Goal: Task Accomplishment & Management: Use online tool/utility

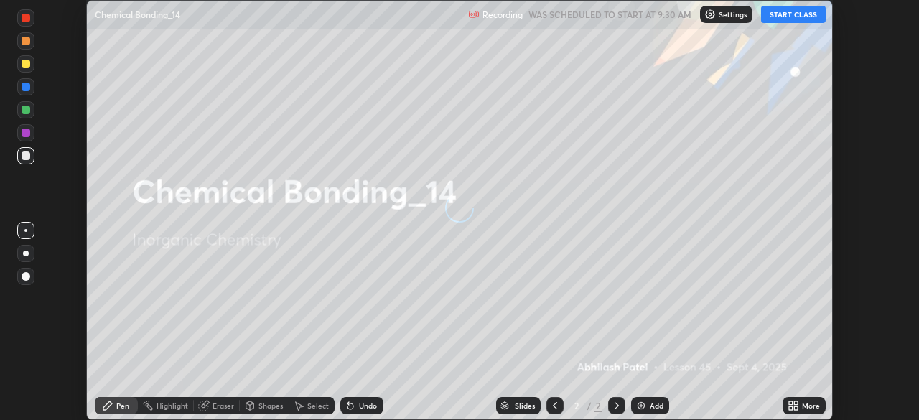
scroll to position [420, 919]
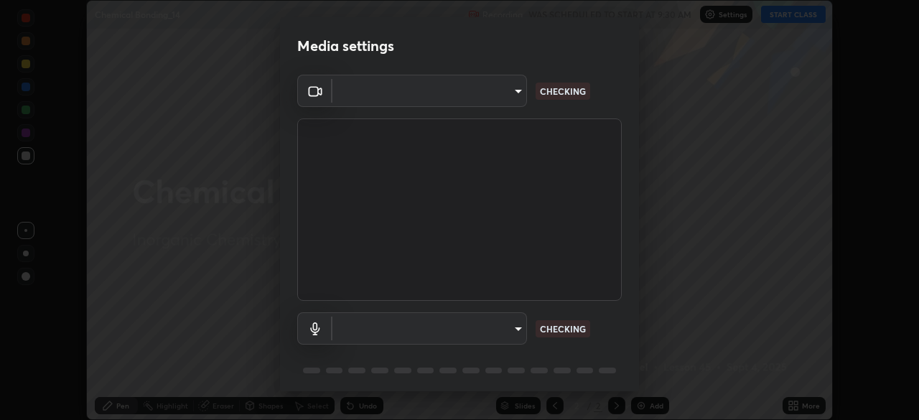
type input "573edd819c0ef8de467de5ce4ec508ac77a3347739658899c49f764764ac8f1c"
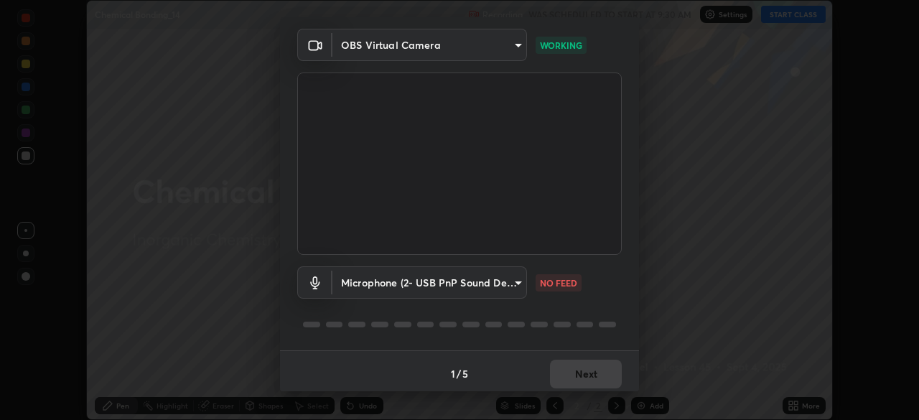
scroll to position [50, 0]
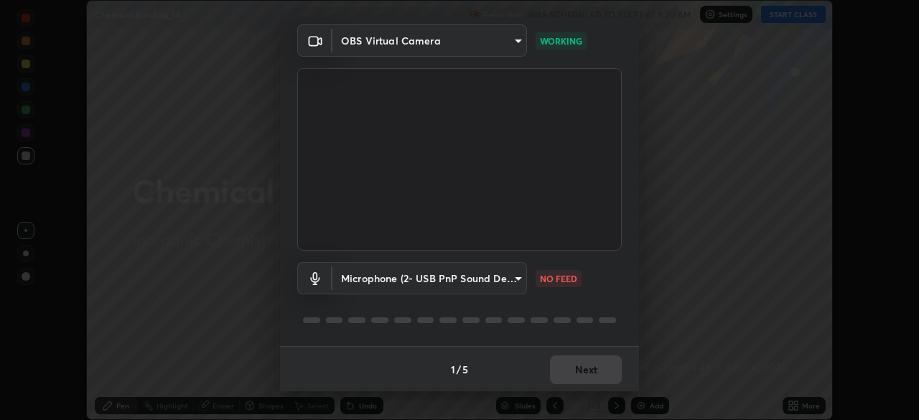
click at [516, 286] on body "Erase all Chemical Bonding_14 Recording WAS SCHEDULED TO START AT 9:30 AM Setti…" at bounding box center [459, 210] width 919 height 420
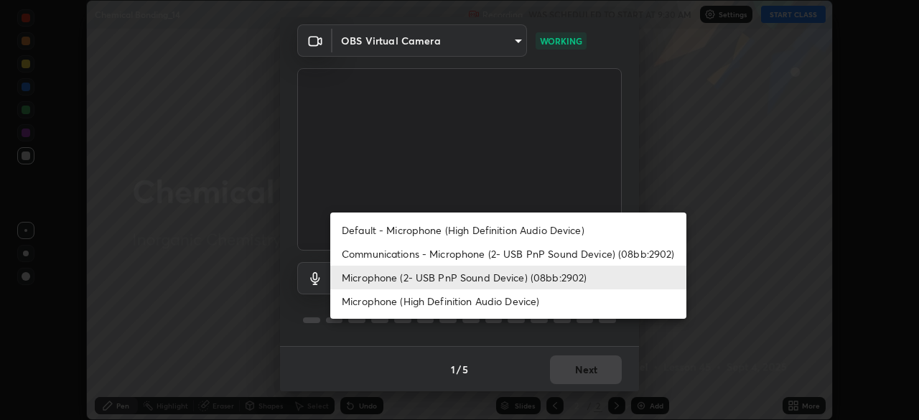
click at [526, 302] on li "Microphone (High Definition Audio Device)" at bounding box center [508, 301] width 356 height 24
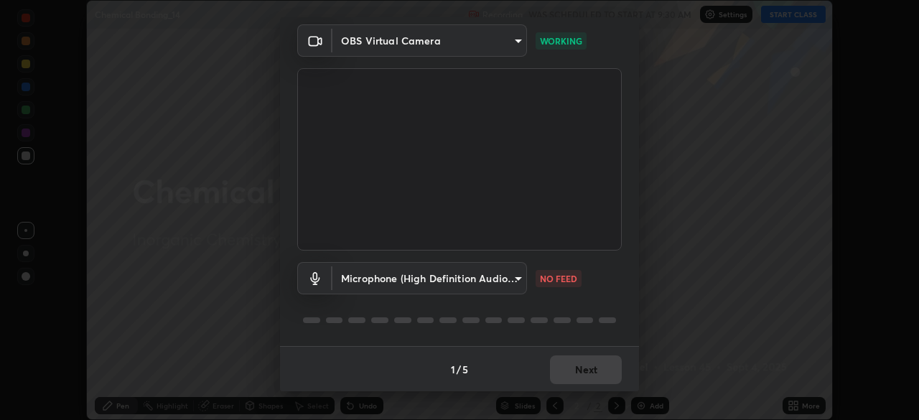
click at [512, 277] on body "Erase all Chemical Bonding_14 Recording WAS SCHEDULED TO START AT 9:30 AM Setti…" at bounding box center [459, 210] width 919 height 420
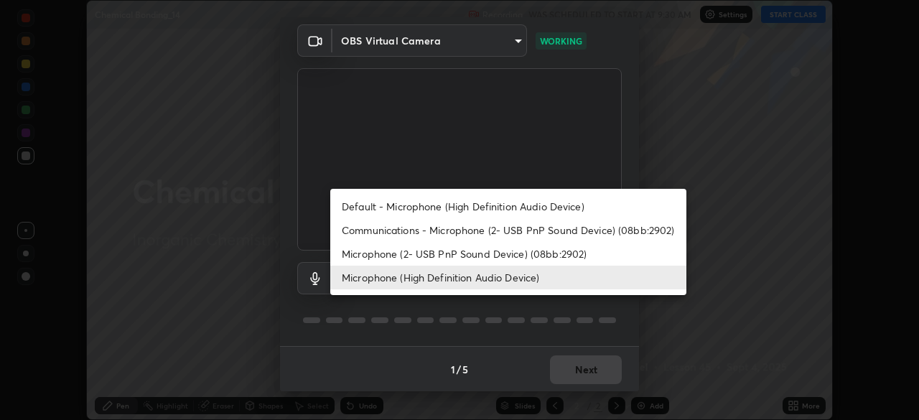
click at [515, 255] on li "Microphone (2- USB PnP Sound Device) (08bb:2902)" at bounding box center [508, 254] width 356 height 24
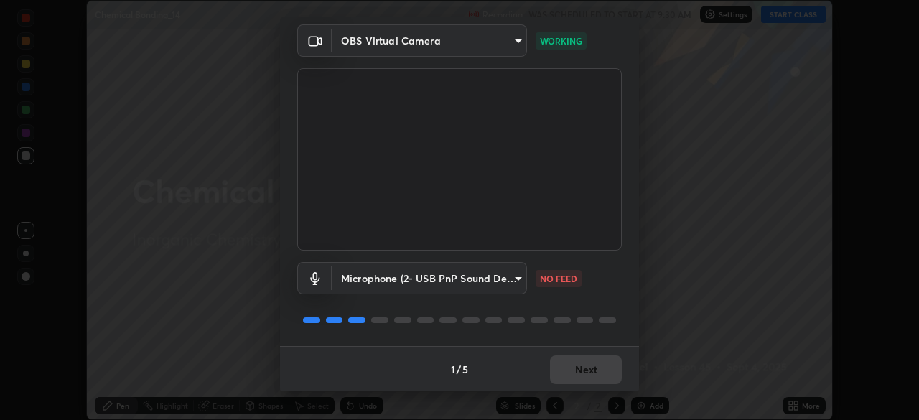
click at [497, 283] on body "Erase all Chemical Bonding_14 Recording WAS SCHEDULED TO START AT 9:30 AM Setti…" at bounding box center [459, 210] width 919 height 420
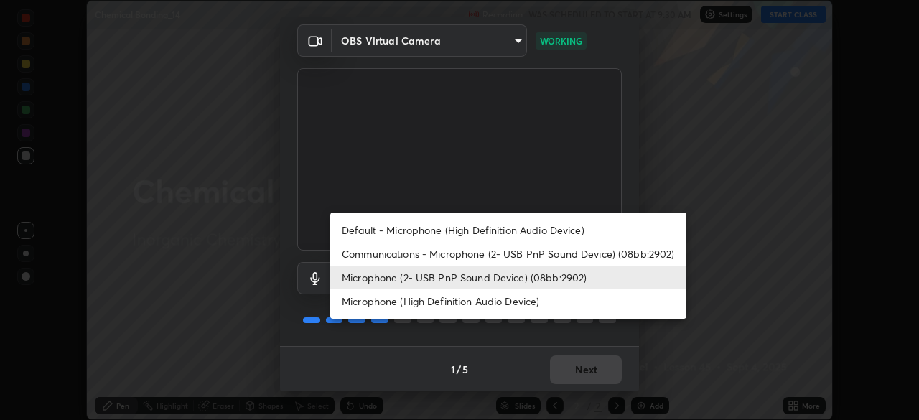
click at [494, 306] on li "Microphone (High Definition Audio Device)" at bounding box center [508, 301] width 356 height 24
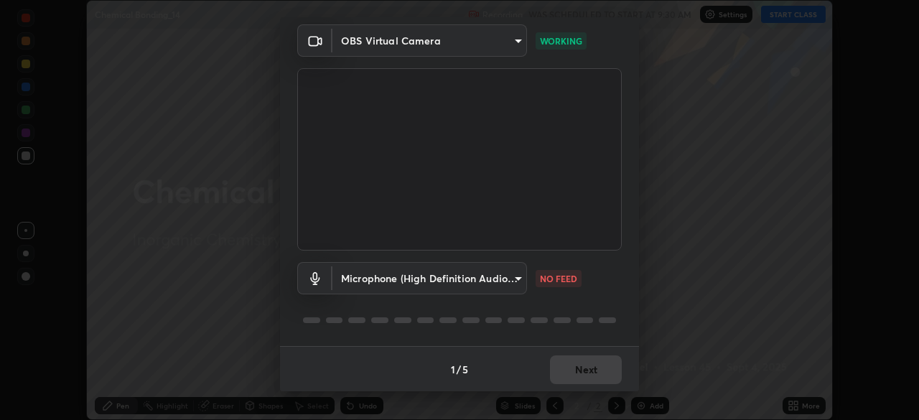
click at [511, 264] on body "Erase all Chemical Bonding_14 Recording WAS SCHEDULED TO START AT 9:30 AM Setti…" at bounding box center [459, 210] width 919 height 420
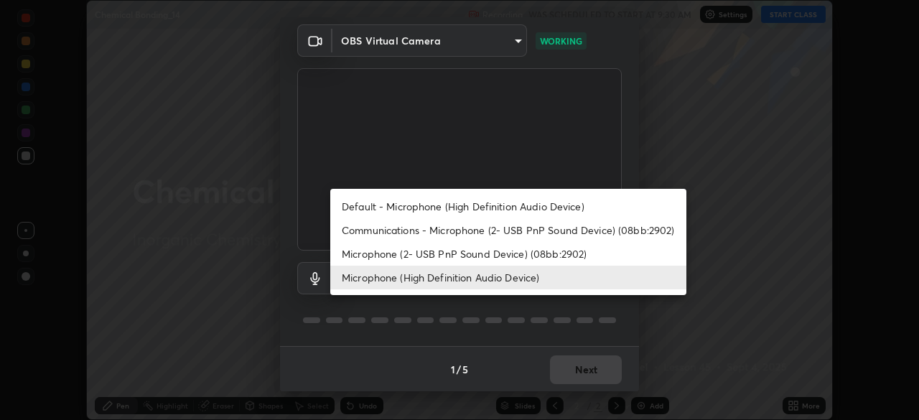
click at [497, 258] on li "Microphone (2- USB PnP Sound Device) (08bb:2902)" at bounding box center [508, 254] width 356 height 24
type input "aea5f8d80b389875e7a47a97f96940650a163a95f833726025dd84a043240feb"
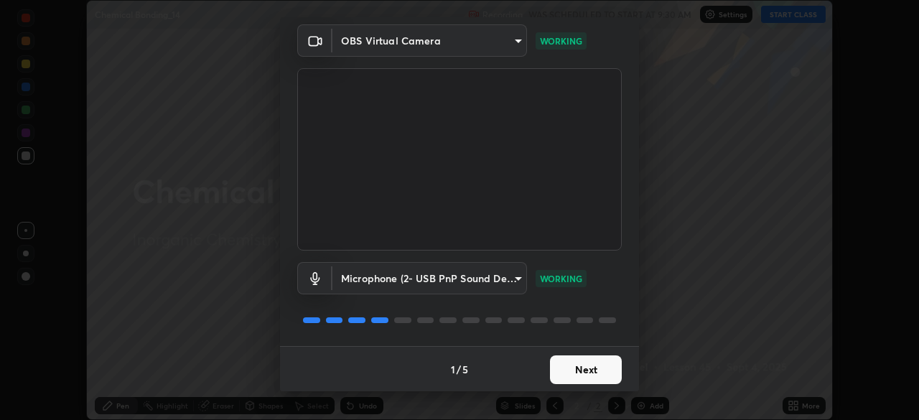
click at [580, 366] on button "Next" at bounding box center [586, 369] width 72 height 29
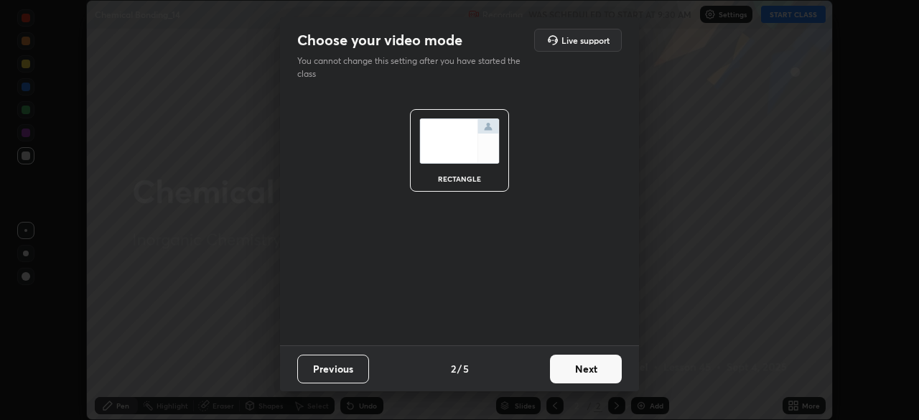
scroll to position [0, 0]
click at [582, 369] on button "Next" at bounding box center [586, 369] width 72 height 29
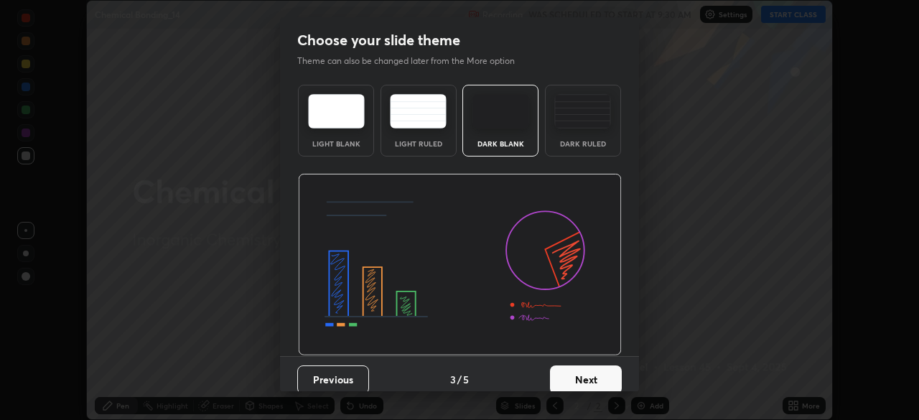
click at [585, 372] on button "Next" at bounding box center [586, 379] width 72 height 29
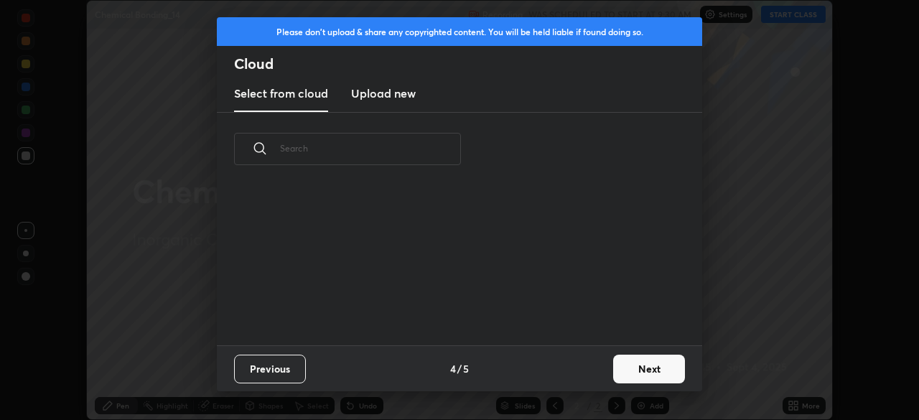
click at [591, 375] on div "Previous 4 / 5 Next" at bounding box center [459, 368] width 485 height 46
click at [629, 369] on button "Next" at bounding box center [649, 369] width 72 height 29
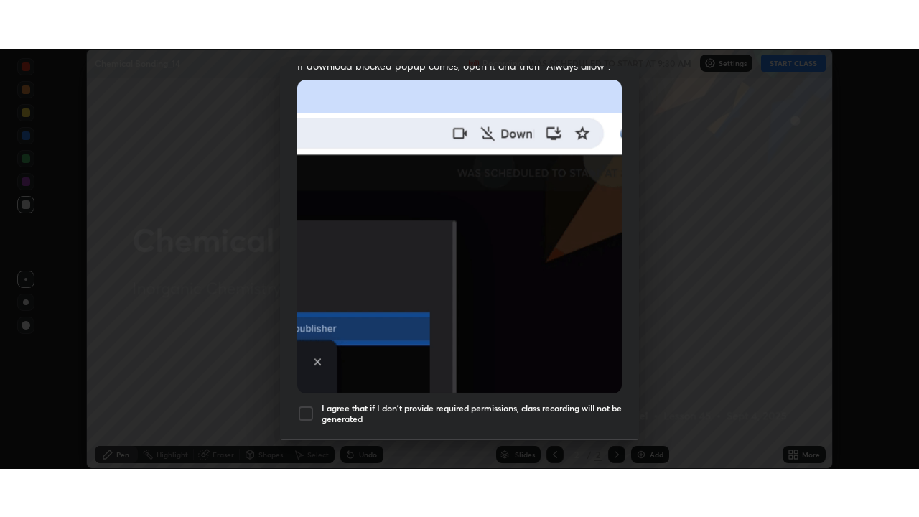
scroll to position [343, 0]
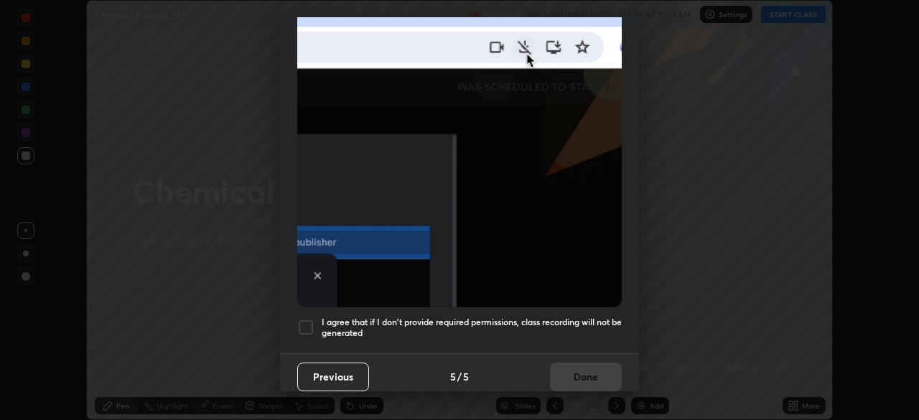
click at [576, 322] on h5 "I agree that if I don't provide required permissions, class recording will not …" at bounding box center [472, 327] width 300 height 22
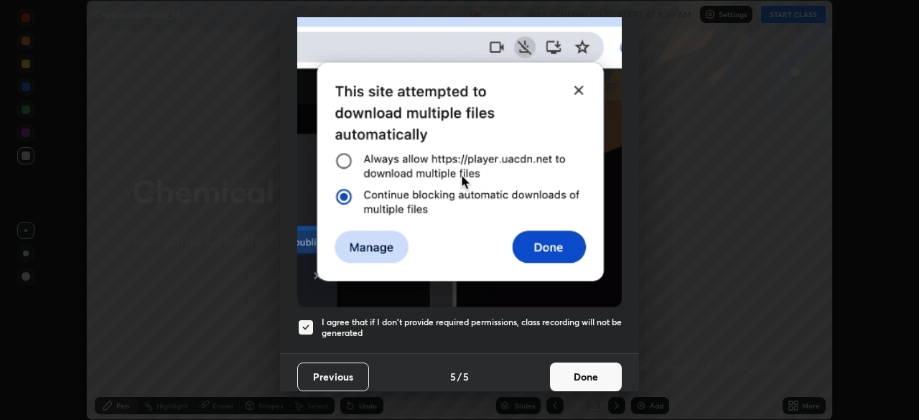
click at [590, 373] on button "Done" at bounding box center [586, 376] width 72 height 29
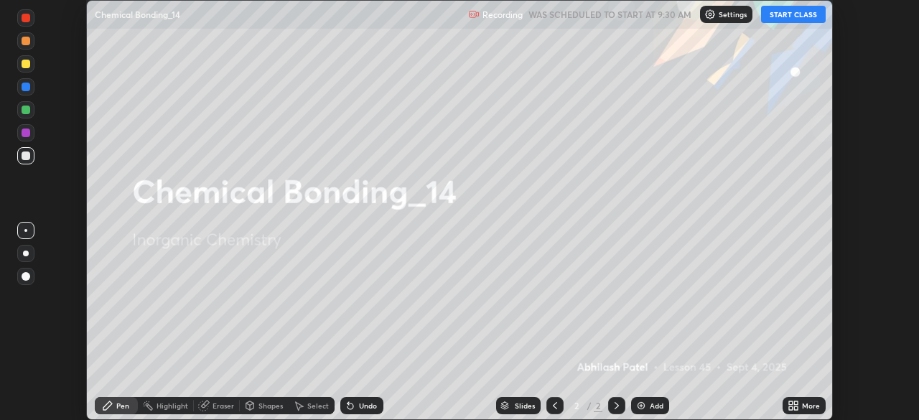
click at [802, 17] on button "START CLASS" at bounding box center [793, 14] width 65 height 17
click at [810, 405] on div "More" at bounding box center [811, 405] width 18 height 7
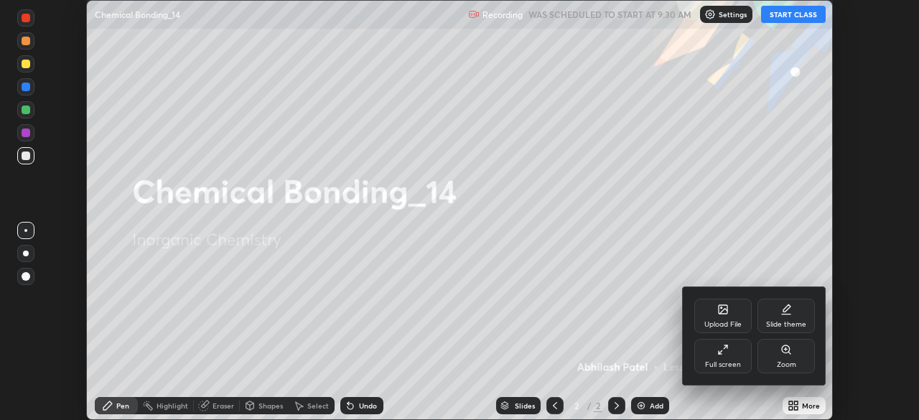
click at [731, 359] on div "Full screen" at bounding box center [722, 356] width 57 height 34
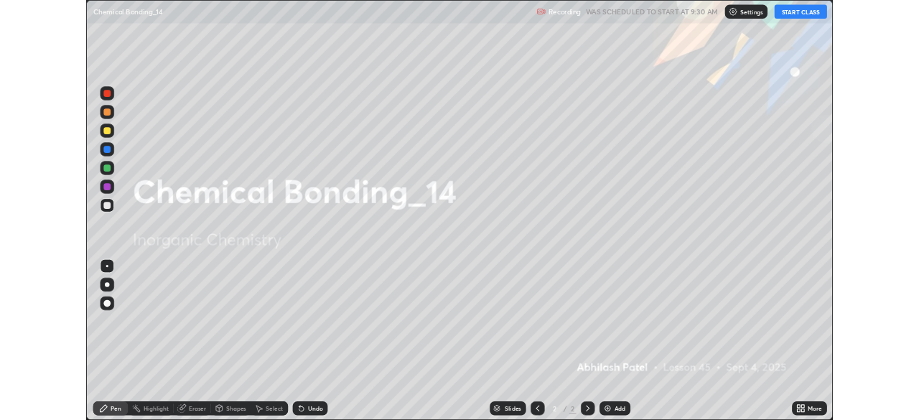
scroll to position [517, 919]
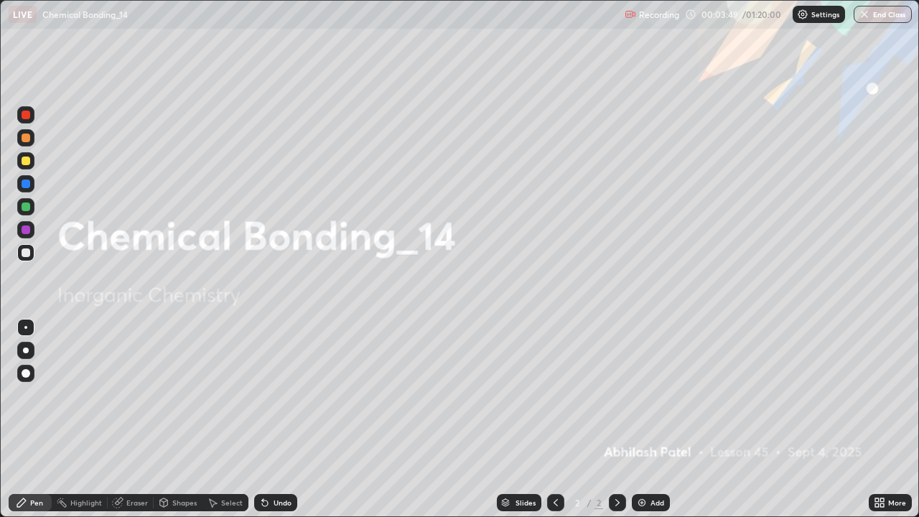
click at [643, 419] on img at bounding box center [641, 502] width 11 height 11
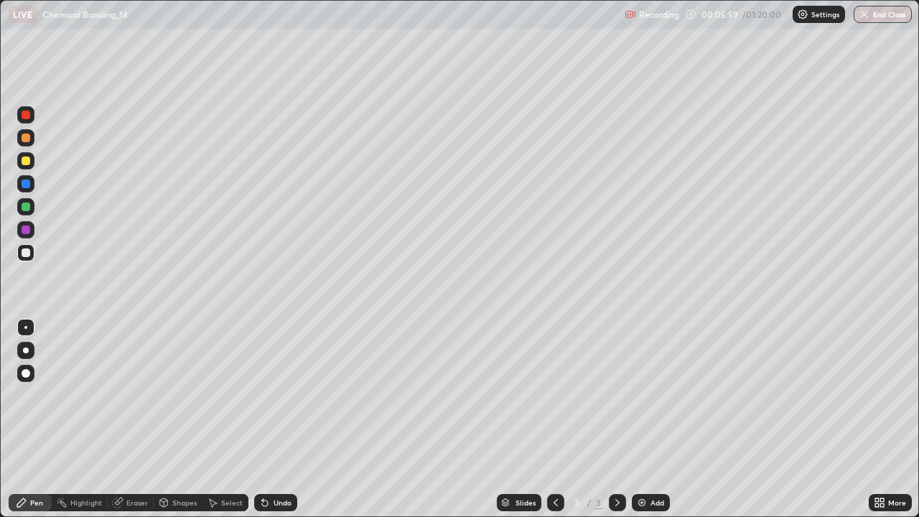
click at [32, 353] on div at bounding box center [25, 350] width 17 height 17
click at [227, 419] on div "Select" at bounding box center [232, 502] width 22 height 7
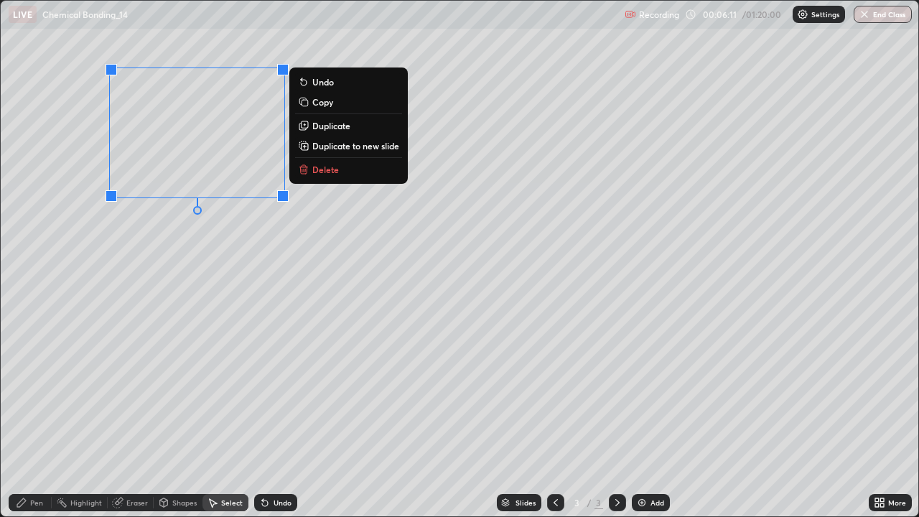
click at [329, 123] on p "Duplicate" at bounding box center [331, 125] width 38 height 11
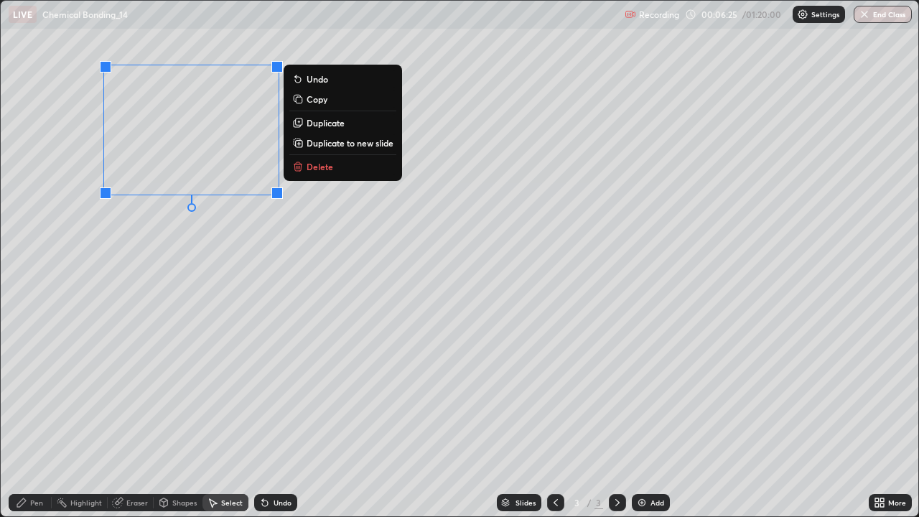
click at [210, 253] on div "0 ° Undo Copy Duplicate Duplicate to new slide Delete" at bounding box center [460, 259] width 918 height 516
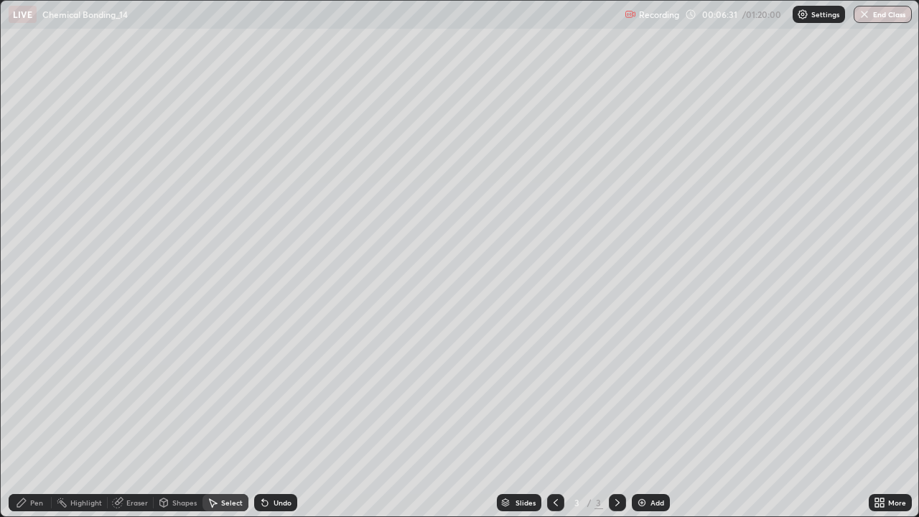
click at [42, 419] on div "Pen" at bounding box center [36, 502] width 13 height 7
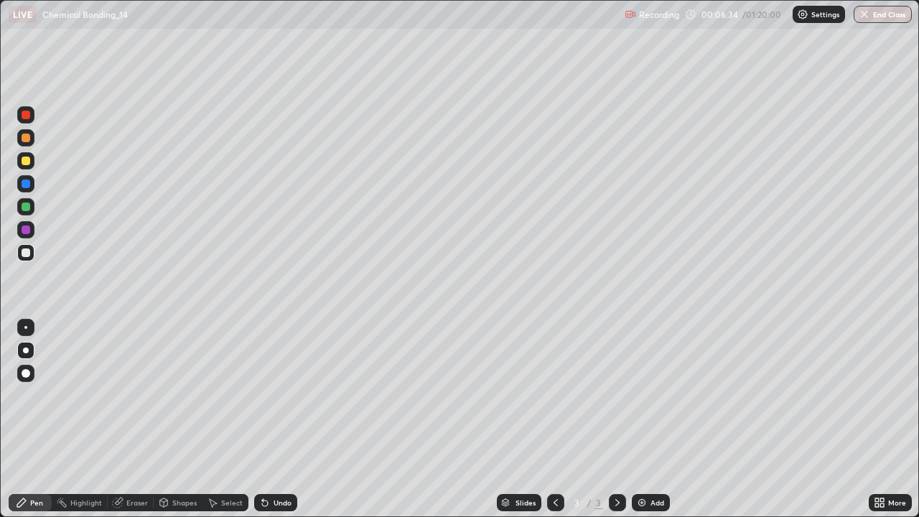
click at [283, 419] on div "Undo" at bounding box center [275, 502] width 43 height 17
click at [32, 214] on div at bounding box center [25, 206] width 17 height 23
click at [647, 419] on div "Add" at bounding box center [651, 502] width 38 height 17
click at [32, 255] on div at bounding box center [25, 252] width 17 height 17
click at [286, 419] on div "Undo" at bounding box center [282, 502] width 18 height 7
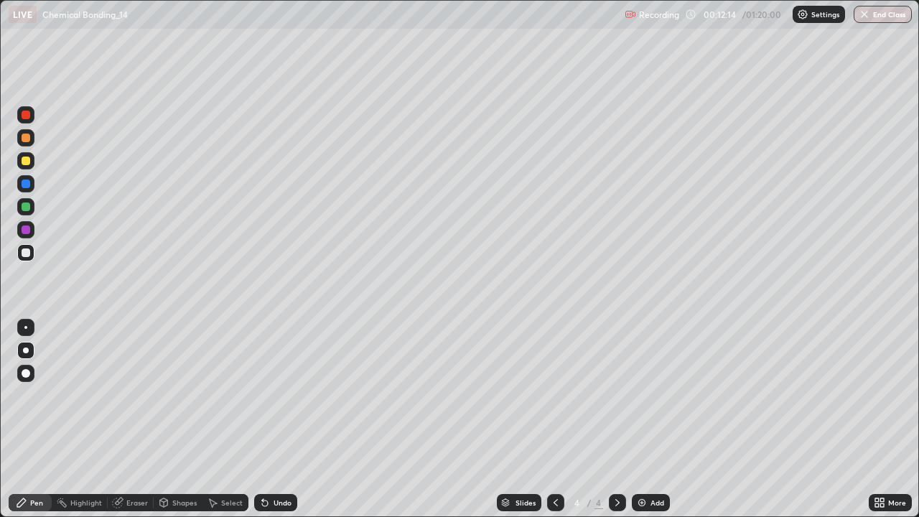
click at [287, 419] on div "Undo" at bounding box center [282, 502] width 18 height 7
click at [27, 158] on div at bounding box center [26, 160] width 9 height 9
click at [652, 419] on div "Add" at bounding box center [657, 502] width 14 height 7
click at [277, 419] on div "Undo" at bounding box center [275, 502] width 43 height 17
click at [273, 419] on div "Undo" at bounding box center [282, 502] width 18 height 7
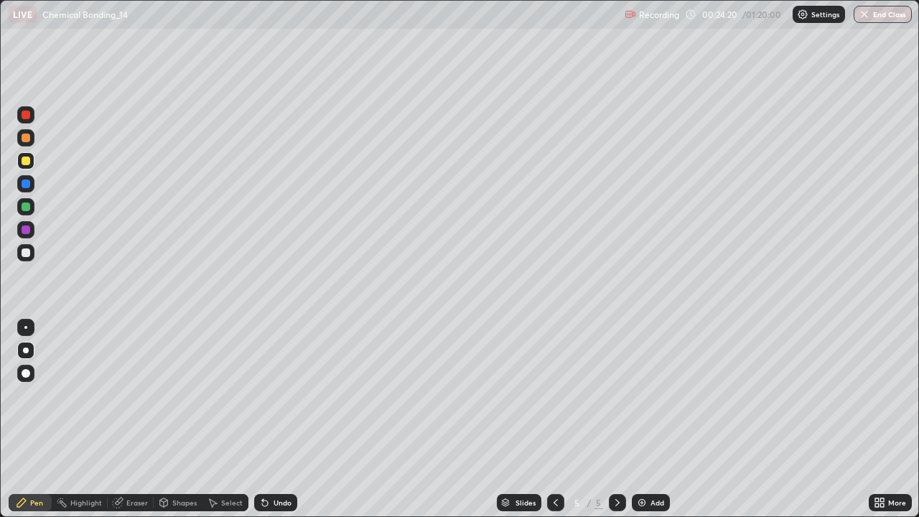
click at [270, 419] on div "Undo" at bounding box center [275, 502] width 43 height 17
click at [267, 419] on icon at bounding box center [264, 502] width 11 height 11
click at [267, 419] on div "Undo" at bounding box center [275, 502] width 43 height 17
click at [640, 419] on img at bounding box center [641, 502] width 11 height 11
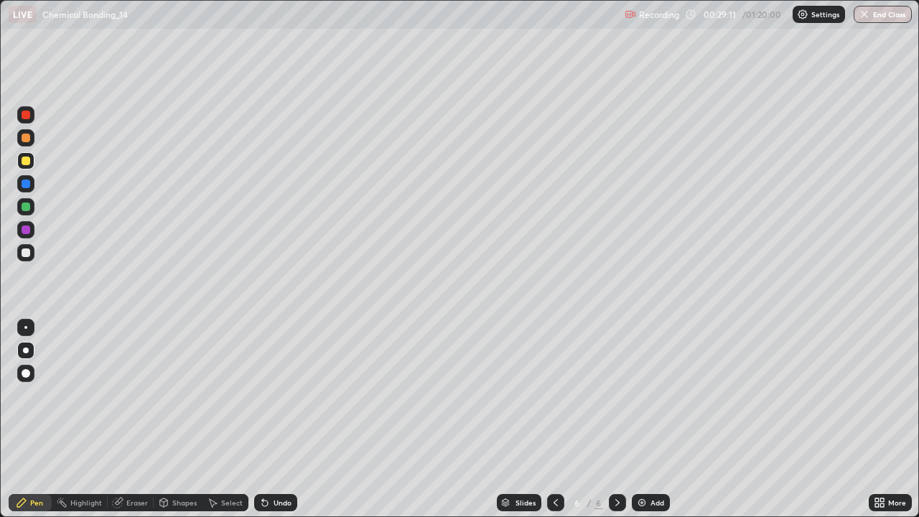
click at [24, 183] on div at bounding box center [26, 183] width 9 height 9
click at [553, 419] on div at bounding box center [555, 502] width 17 height 29
click at [554, 419] on div at bounding box center [555, 502] width 17 height 29
click at [614, 419] on icon at bounding box center [616, 502] width 11 height 11
click at [619, 419] on div at bounding box center [617, 502] width 17 height 17
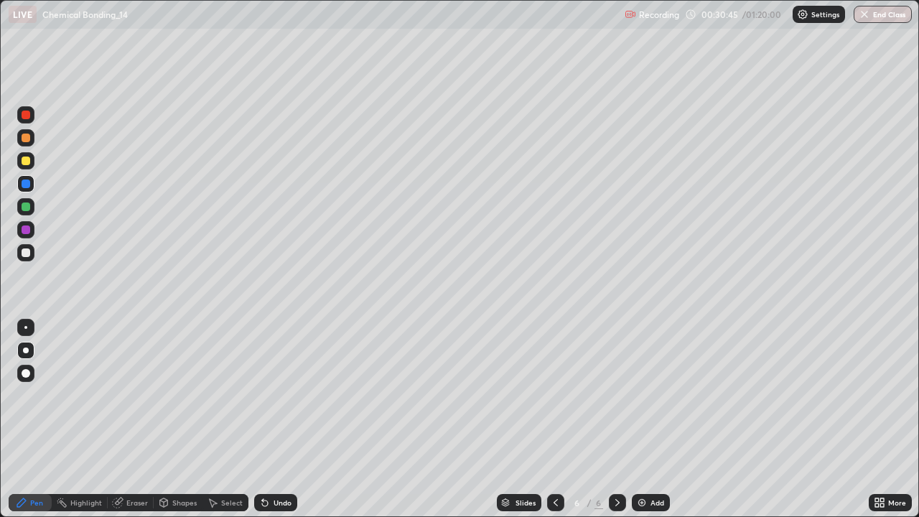
click at [551, 419] on div at bounding box center [555, 502] width 17 height 17
click at [554, 419] on icon at bounding box center [555, 502] width 11 height 11
click at [277, 419] on div "Undo" at bounding box center [282, 502] width 18 height 7
click at [616, 419] on icon at bounding box center [616, 502] width 11 height 11
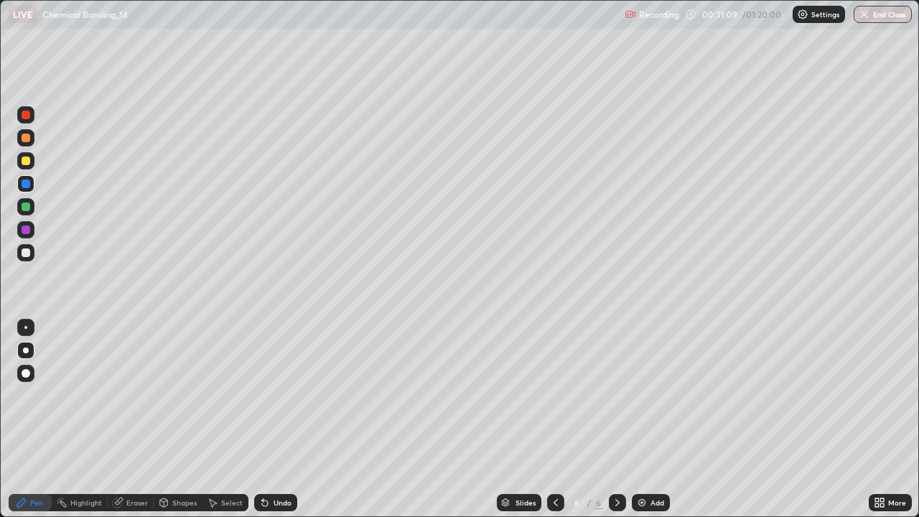
click at [553, 419] on icon at bounding box center [555, 502] width 11 height 11
click at [555, 419] on icon at bounding box center [555, 502] width 4 height 7
click at [283, 419] on div "Undo" at bounding box center [282, 502] width 18 height 7
click at [276, 419] on div "Undo" at bounding box center [282, 502] width 18 height 7
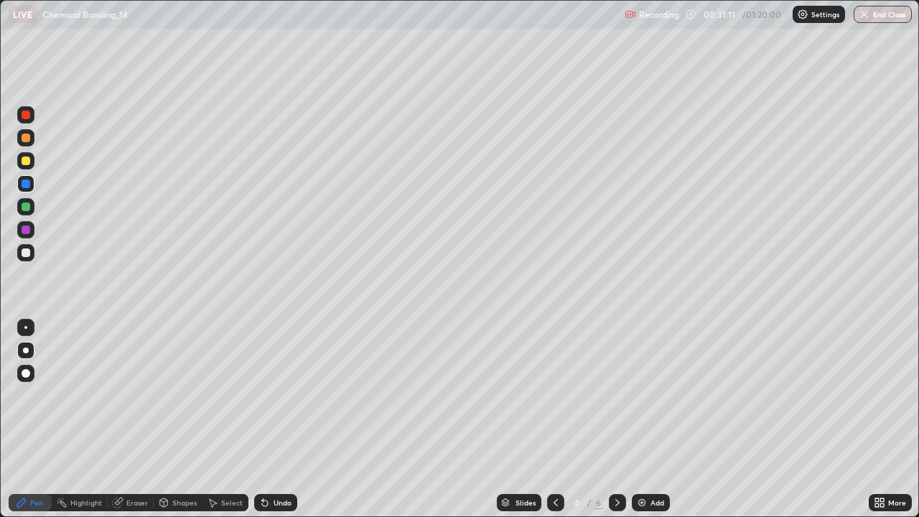
click at [276, 419] on div "Undo" at bounding box center [282, 502] width 18 height 7
click at [273, 419] on div "Undo" at bounding box center [282, 502] width 18 height 7
click at [137, 419] on div "Eraser" at bounding box center [137, 502] width 22 height 7
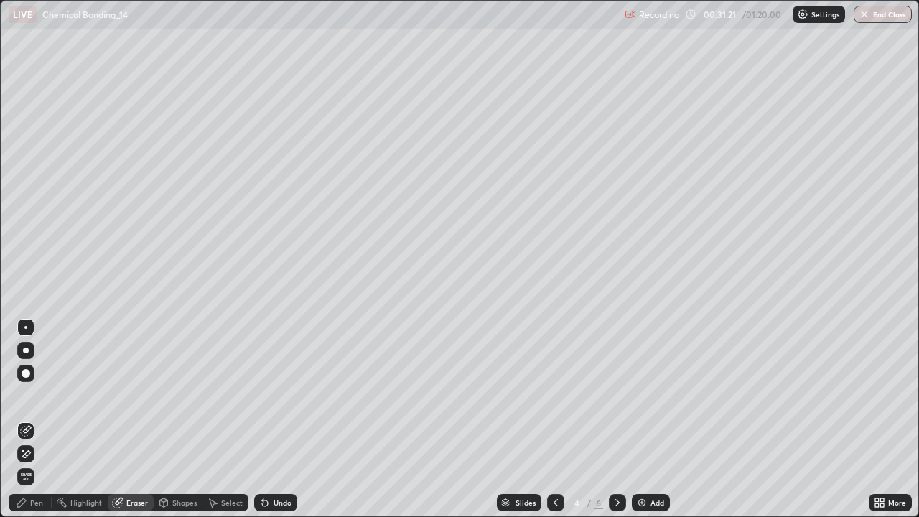
click at [616, 419] on icon at bounding box center [616, 502] width 11 height 11
click at [614, 419] on icon at bounding box center [616, 502] width 11 height 11
click at [36, 419] on div "Pen" at bounding box center [36, 502] width 13 height 7
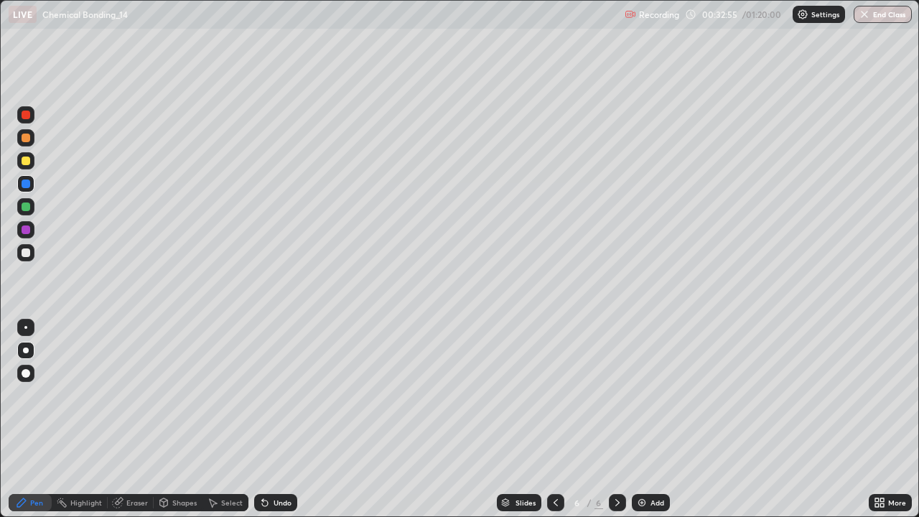
click at [654, 419] on div "Add" at bounding box center [651, 502] width 38 height 17
click at [28, 253] on div at bounding box center [26, 252] width 9 height 9
click at [555, 419] on icon at bounding box center [555, 502] width 11 height 11
click at [287, 419] on div "Undo" at bounding box center [275, 502] width 43 height 17
click at [289, 419] on div "Undo" at bounding box center [282, 502] width 18 height 7
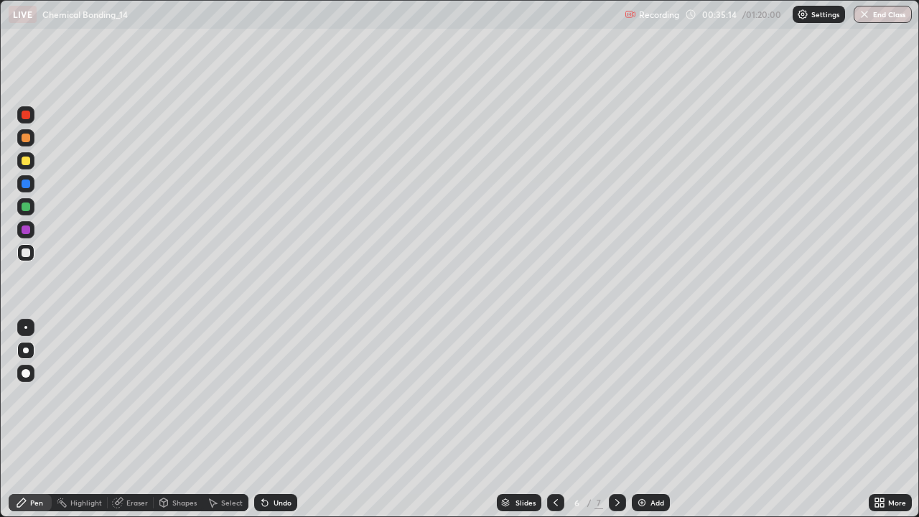
click at [617, 419] on icon at bounding box center [616, 502] width 11 height 11
click at [559, 419] on div at bounding box center [555, 502] width 17 height 17
click at [616, 419] on icon at bounding box center [616, 502] width 11 height 11
click at [614, 419] on icon at bounding box center [616, 502] width 11 height 11
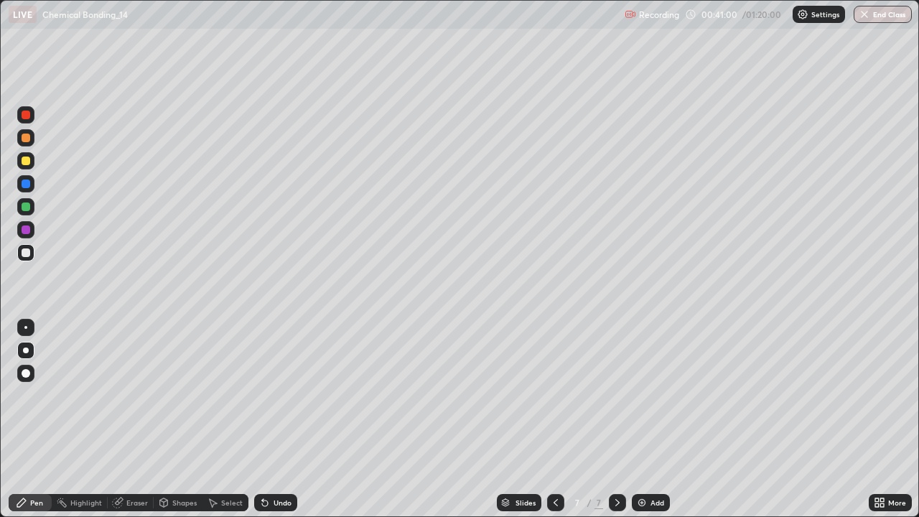
click at [616, 419] on icon at bounding box center [616, 502] width 11 height 11
click at [642, 419] on img at bounding box center [641, 502] width 11 height 11
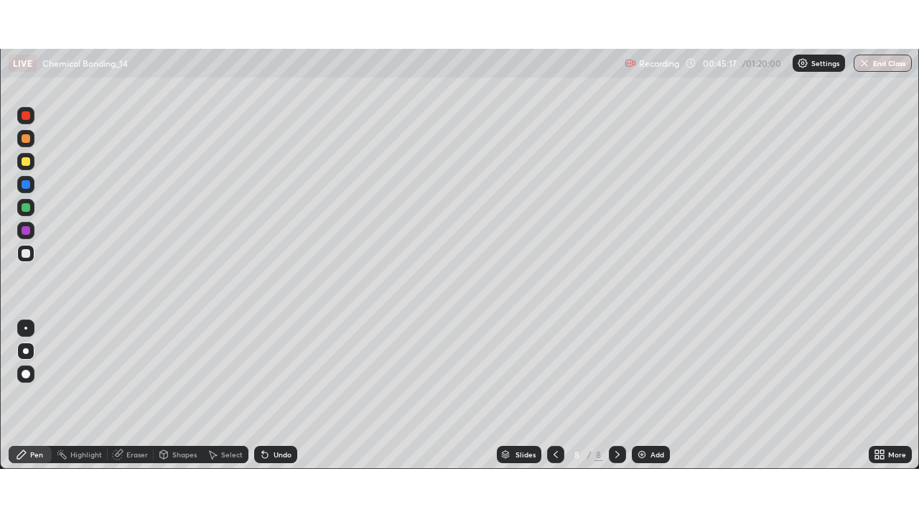
scroll to position [71347, 70849]
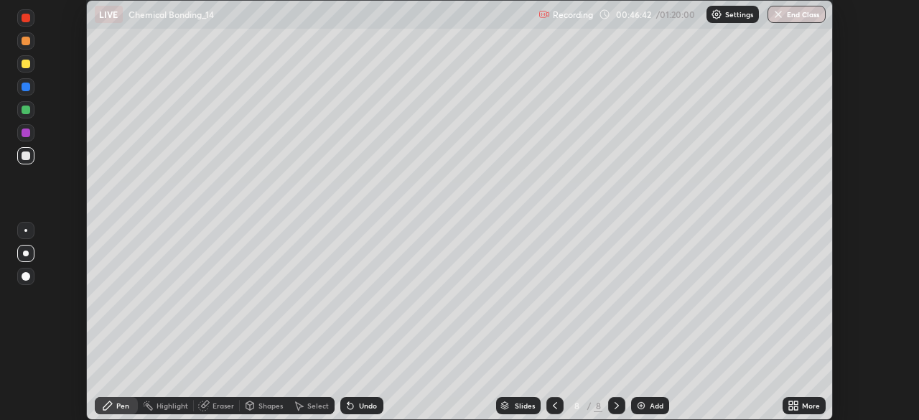
click at [794, 408] on icon at bounding box center [796, 408] width 4 height 4
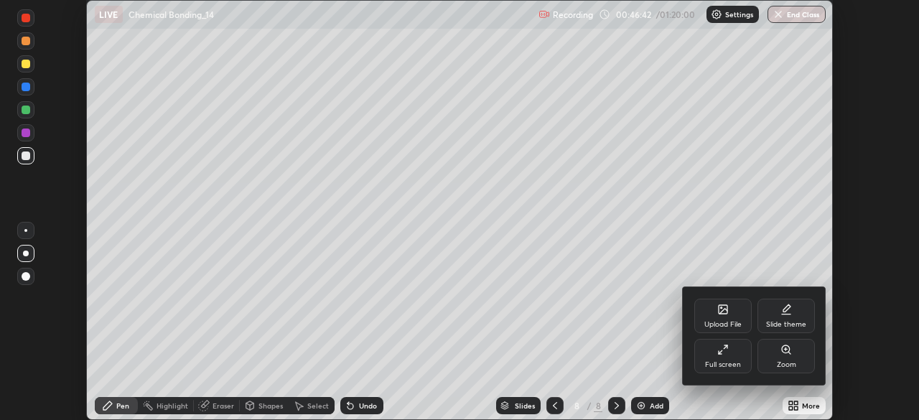
click at [736, 362] on div "Full screen" at bounding box center [723, 364] width 36 height 7
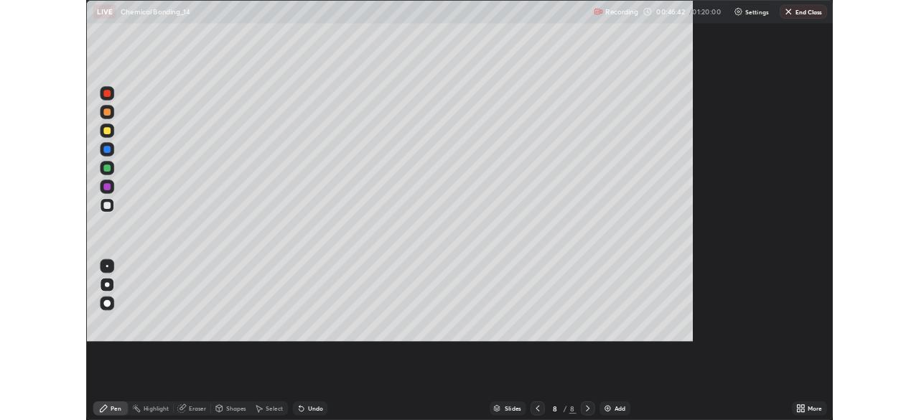
scroll to position [517, 919]
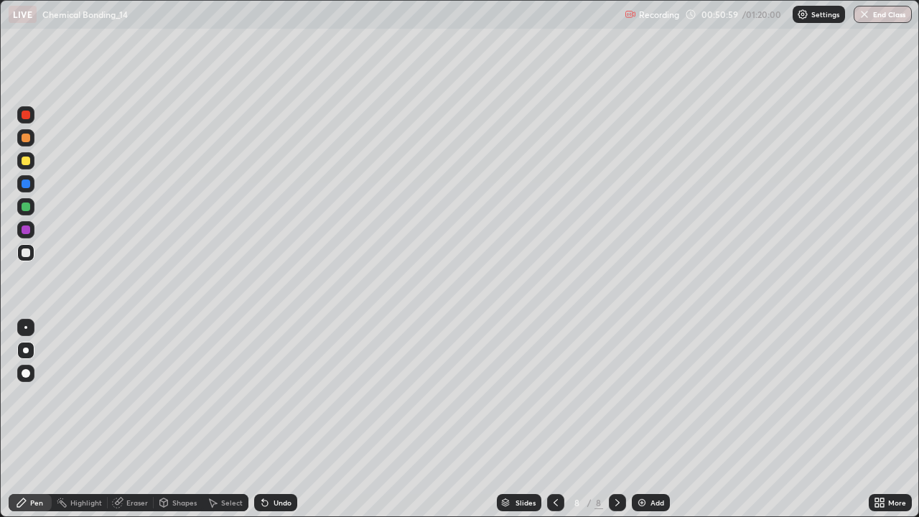
click at [267, 419] on icon at bounding box center [264, 502] width 11 height 11
click at [271, 419] on div "Undo" at bounding box center [275, 502] width 43 height 17
click at [277, 419] on div "Undo" at bounding box center [282, 502] width 18 height 7
click at [291, 419] on div "Undo" at bounding box center [275, 502] width 43 height 17
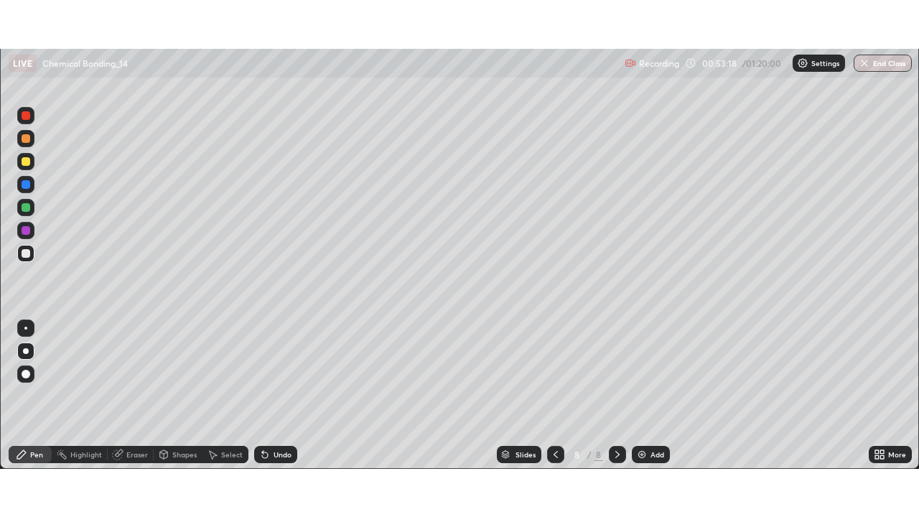
scroll to position [71347, 70849]
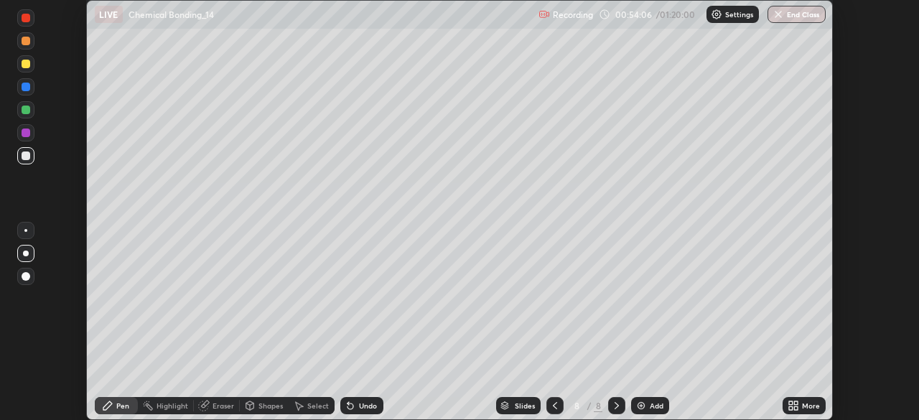
click at [796, 402] on icon at bounding box center [796, 403] width 4 height 4
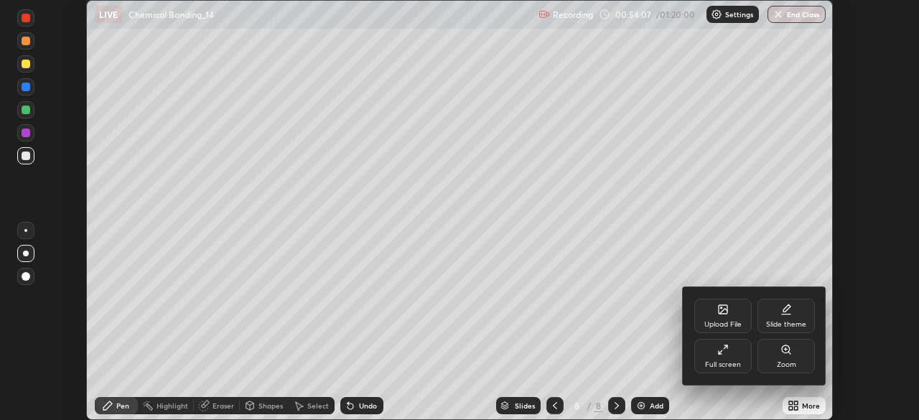
click at [725, 362] on div "Full screen" at bounding box center [723, 364] width 36 height 7
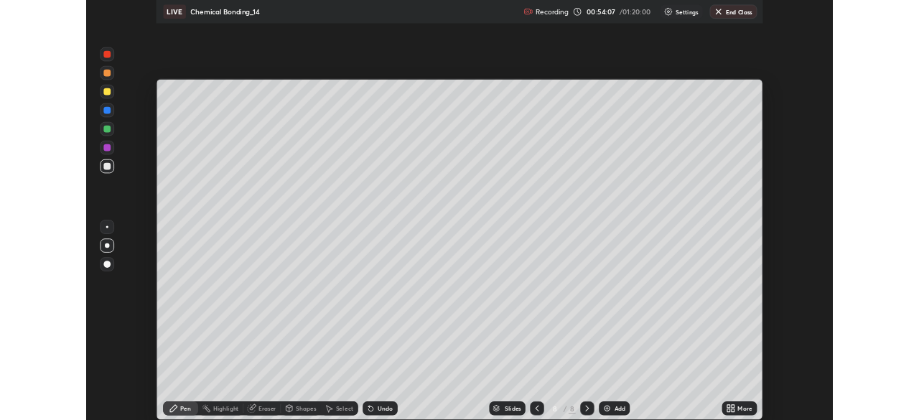
scroll to position [517, 919]
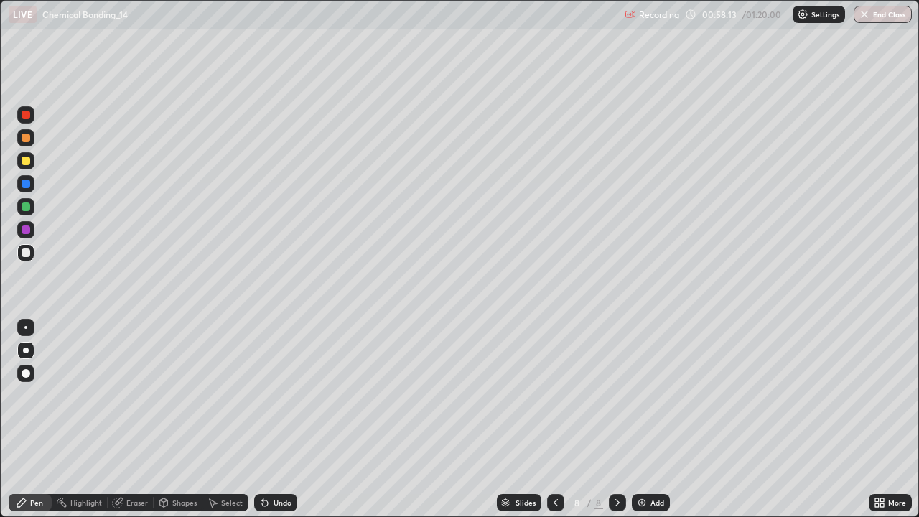
click at [643, 419] on img at bounding box center [641, 502] width 11 height 11
click at [283, 419] on div "Undo" at bounding box center [282, 502] width 18 height 7
click at [291, 419] on div "Undo" at bounding box center [275, 502] width 43 height 17
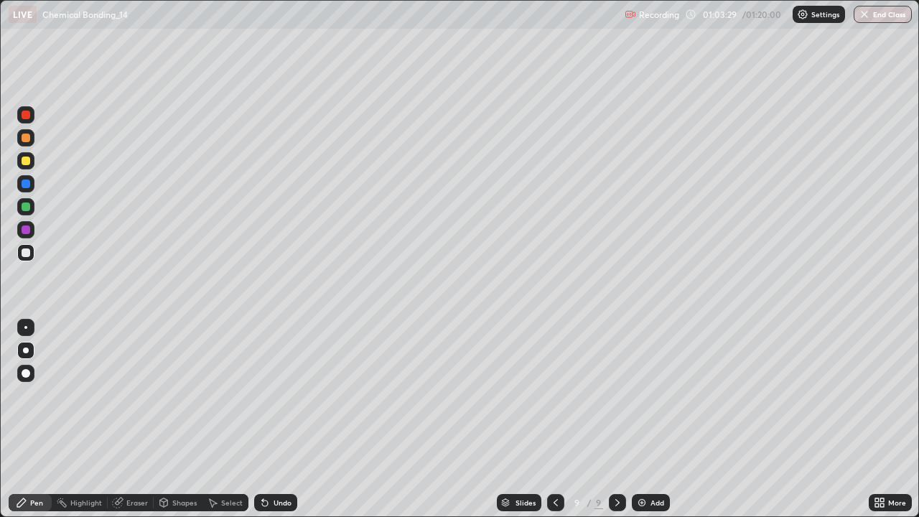
click at [121, 419] on icon at bounding box center [117, 502] width 11 height 11
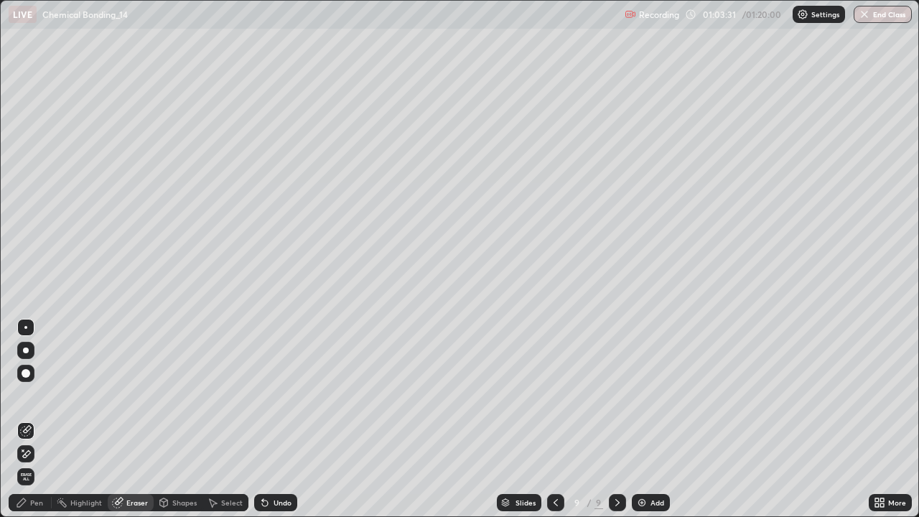
click at [32, 419] on div at bounding box center [25, 453] width 17 height 17
click at [46, 419] on div "Pen" at bounding box center [30, 502] width 43 height 17
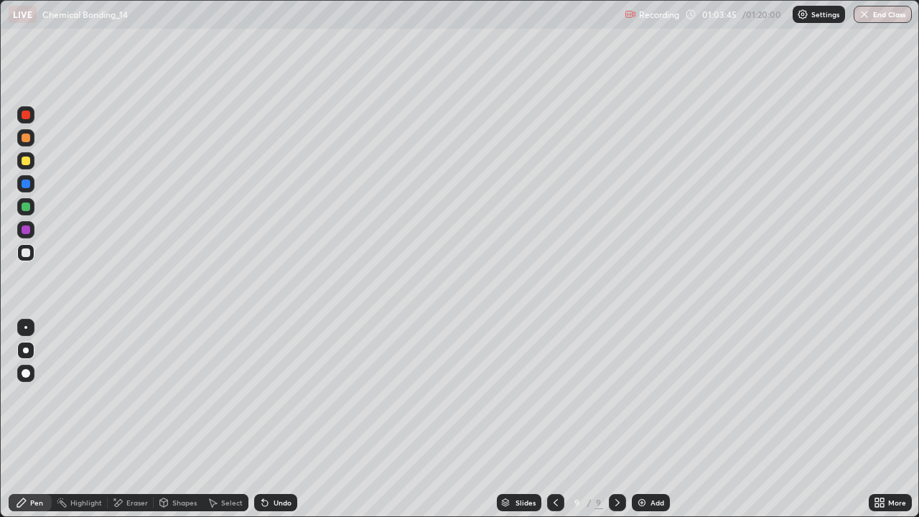
click at [289, 419] on div "Undo" at bounding box center [282, 502] width 18 height 7
click at [649, 419] on div "Add" at bounding box center [651, 502] width 38 height 17
click at [647, 419] on div "Add" at bounding box center [651, 502] width 38 height 17
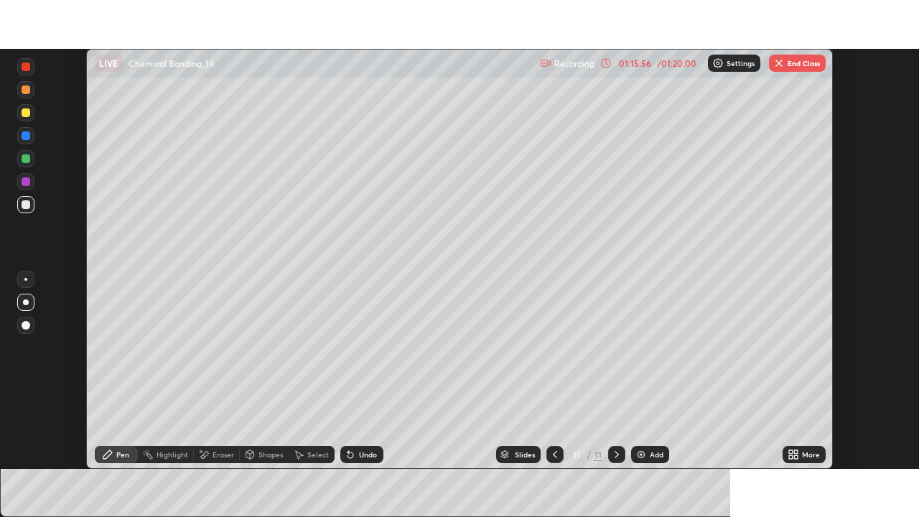
scroll to position [71347, 70849]
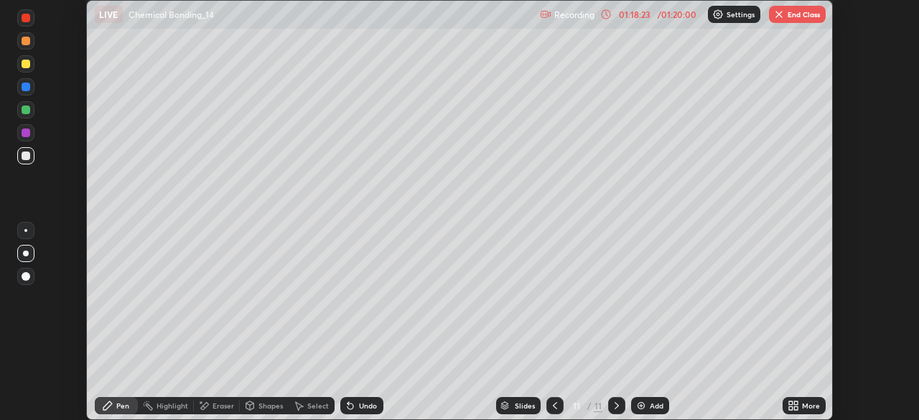
click at [791, 402] on icon at bounding box center [791, 403] width 4 height 4
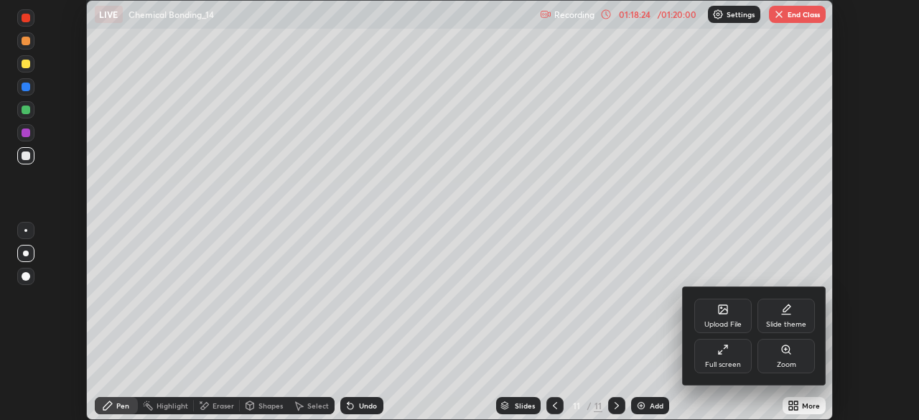
click at [649, 405] on div at bounding box center [459, 210] width 919 height 420
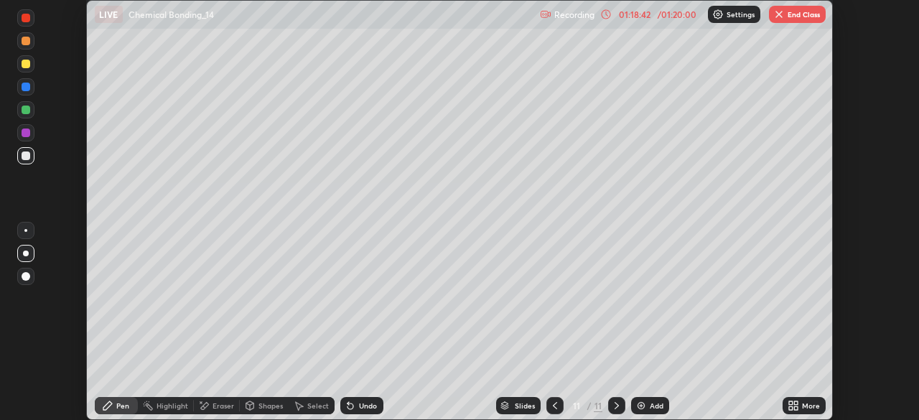
click at [795, 408] on icon at bounding box center [796, 408] width 4 height 4
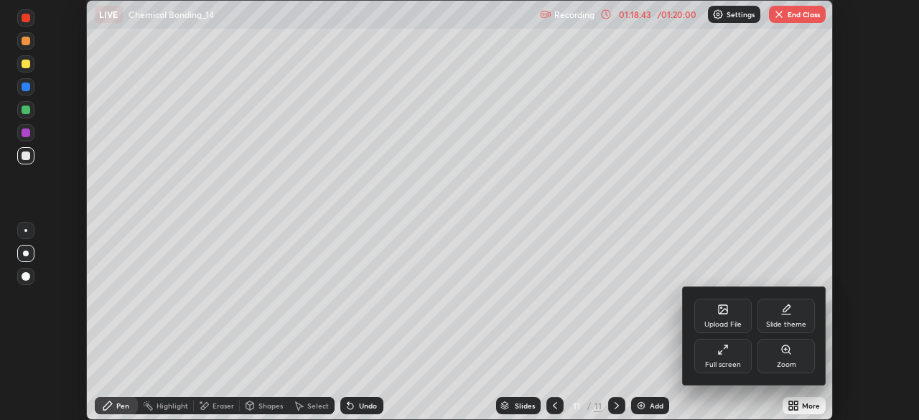
click at [725, 353] on icon at bounding box center [722, 349] width 11 height 11
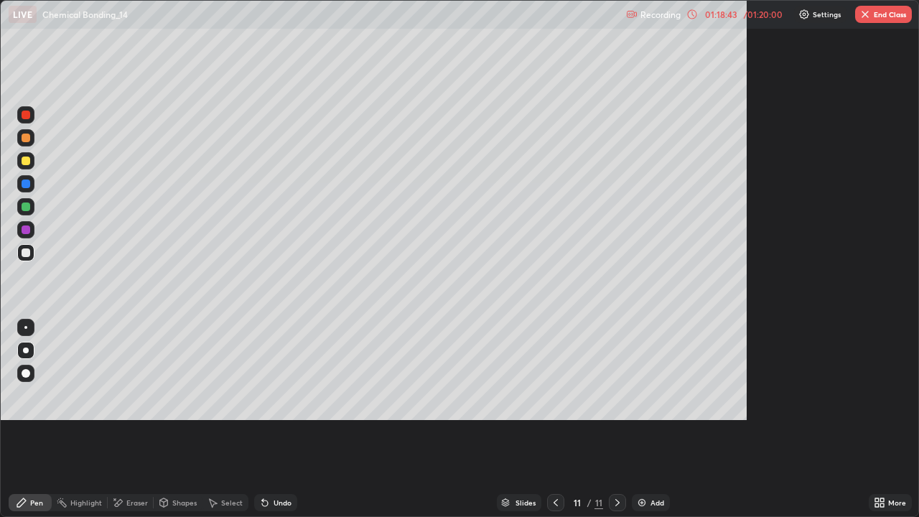
scroll to position [517, 919]
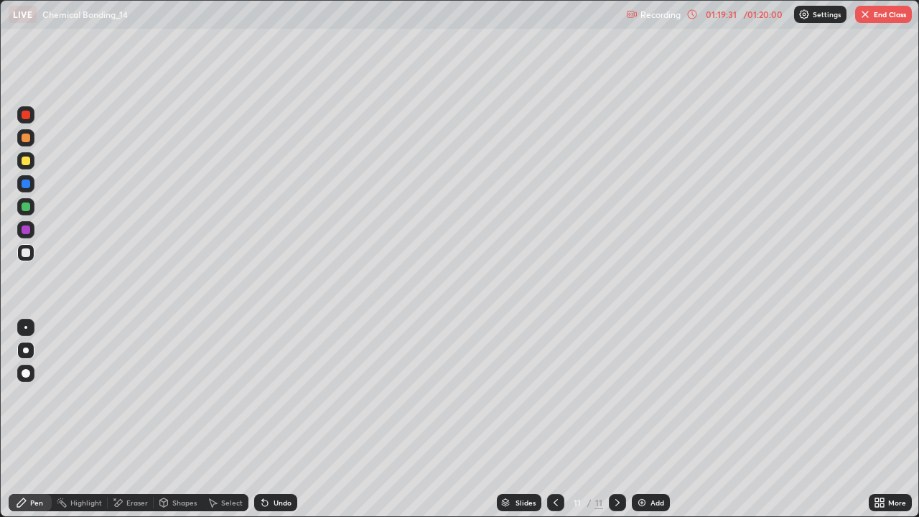
click at [867, 12] on img "button" at bounding box center [864, 14] width 11 height 11
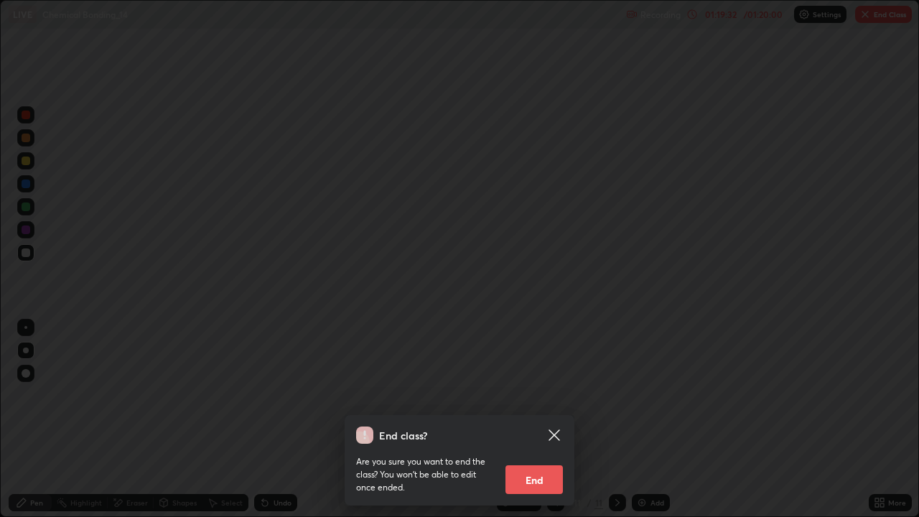
click at [545, 419] on button "End" at bounding box center [533, 479] width 57 height 29
